Goal: Information Seeking & Learning: Learn about a topic

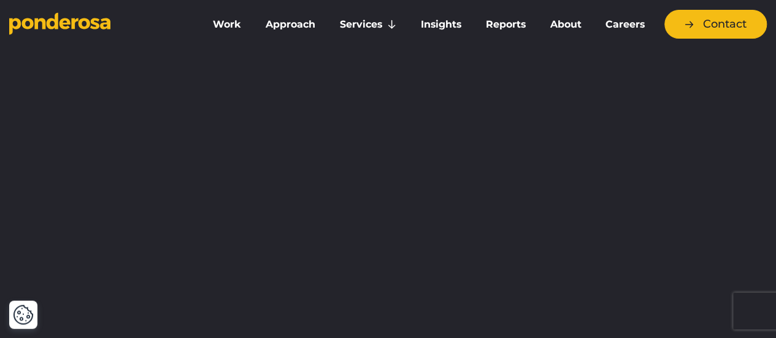
scroll to position [4, 0]
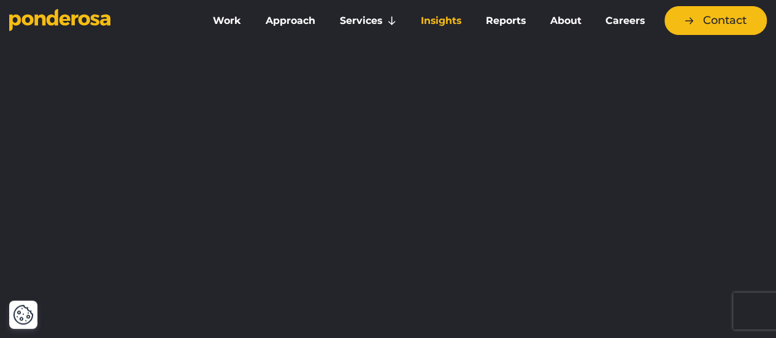
click at [440, 18] on link "Insights" at bounding box center [441, 21] width 60 height 26
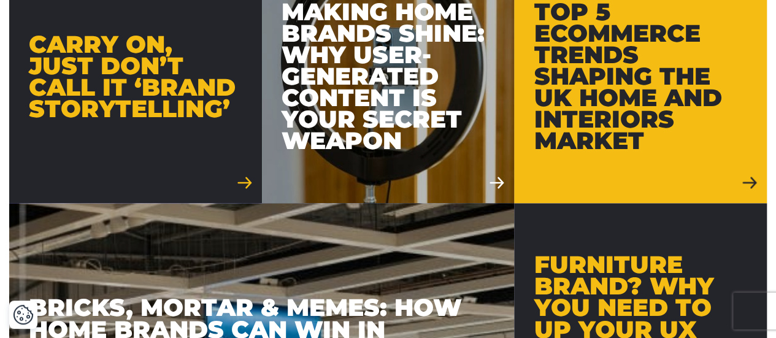
scroll to position [837, 0]
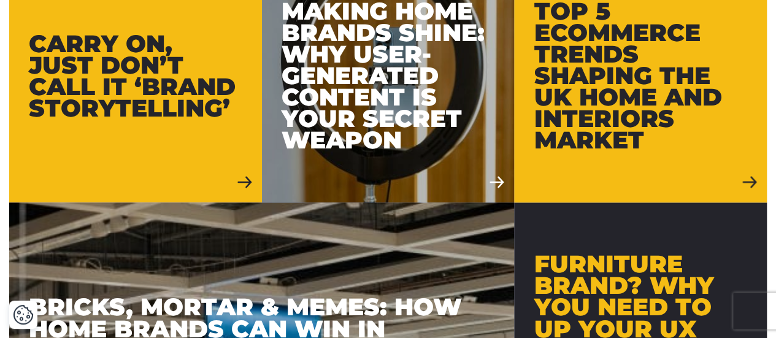
click at [173, 73] on div "Carry On, Just Don’t Call It ‘Brand Storytelling’" at bounding box center [135, 76] width 213 height 86
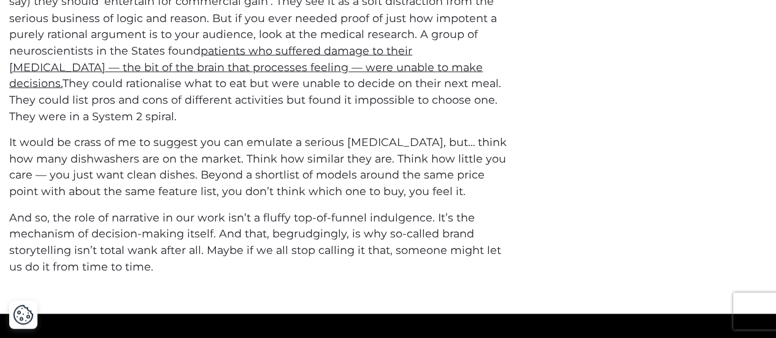
scroll to position [1154, 0]
